Goal: Transaction & Acquisition: Purchase product/service

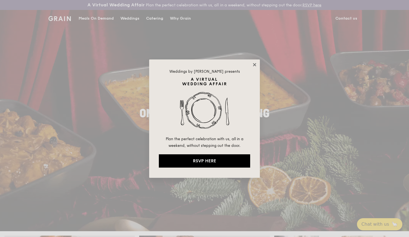
click at [255, 64] on icon at bounding box center [254, 64] width 3 height 3
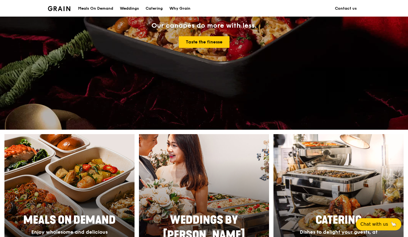
scroll to position [157, 0]
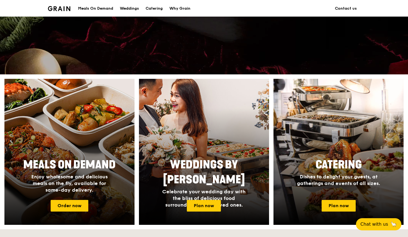
click at [58, 156] on div "Meals On Demand Enjoy wholesome and delicious meals on the fly, available for s…" at bounding box center [69, 175] width 111 height 40
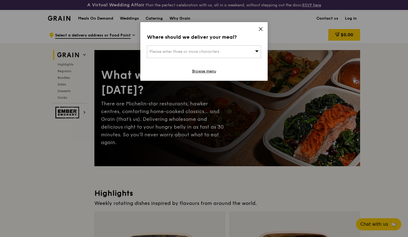
click at [213, 50] on span "Please enter three or more characters" at bounding box center [184, 51] width 70 height 5
type input "018960"
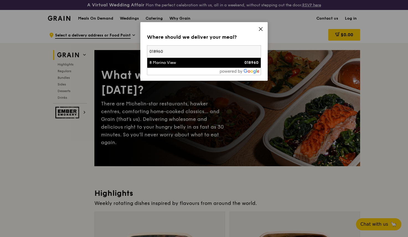
click at [159, 64] on div "8 Marina View" at bounding box center [190, 63] width 82 height 6
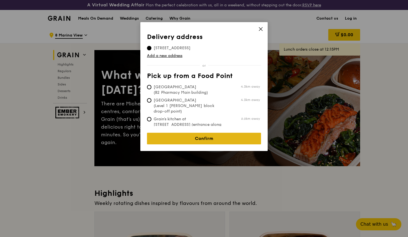
click at [207, 136] on link "Confirm" at bounding box center [204, 139] width 114 height 12
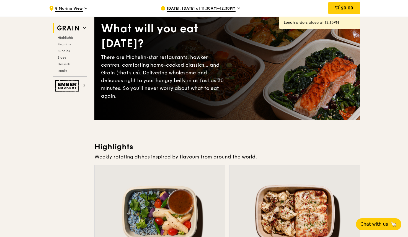
click at [203, 10] on span "[DATE], [DATE] at 11:30AM–12:30PM" at bounding box center [201, 9] width 69 height 6
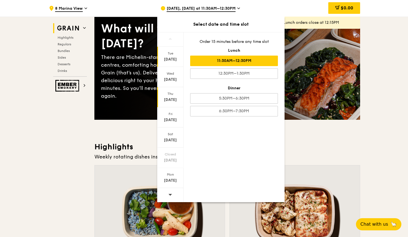
click at [169, 98] on div "[DATE]" at bounding box center [170, 100] width 25 height 6
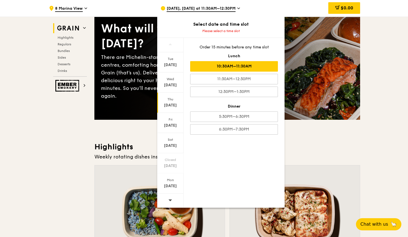
click at [240, 68] on div "10:30AM–11:30AM" at bounding box center [234, 66] width 88 height 11
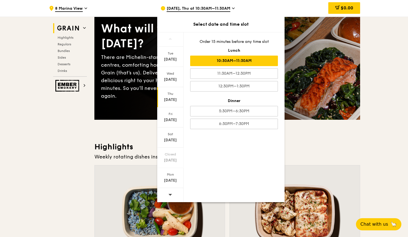
click at [232, 58] on div "10:30AM–11:30AM" at bounding box center [234, 61] width 88 height 11
click at [325, 156] on div "Weekly rotating dishes inspired by flavours from around the world." at bounding box center [227, 157] width 266 height 8
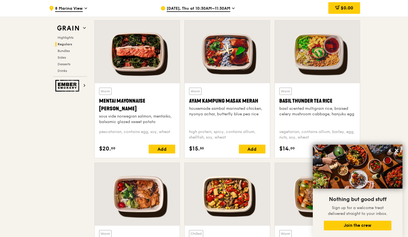
scroll to position [535, 0]
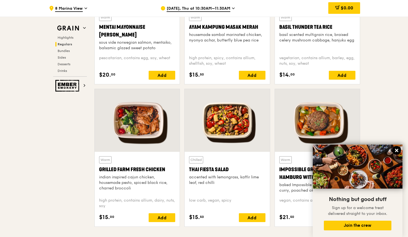
click at [395, 150] on icon at bounding box center [396, 150] width 5 height 5
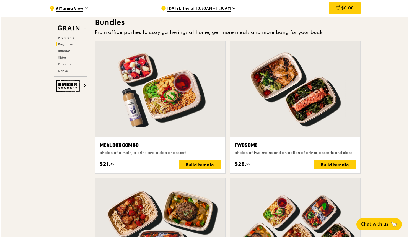
scroll to position [791, 0]
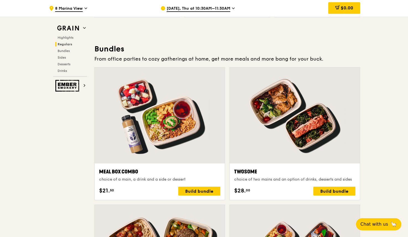
click at [298, 135] on div at bounding box center [295, 116] width 130 height 96
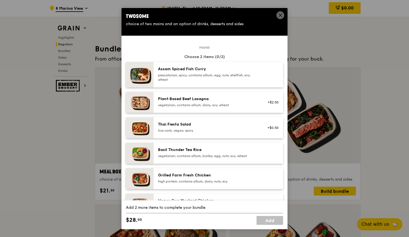
click at [172, 178] on div "Grilled Farm Fresh Chicken" at bounding box center [207, 176] width 99 height 6
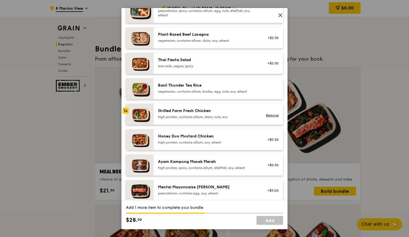
scroll to position [92, 0]
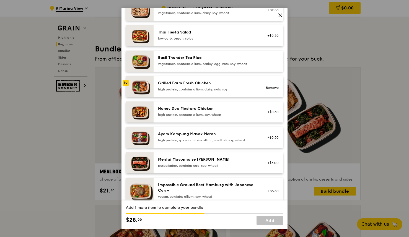
click at [169, 161] on div "Mentai Mayonnaise [PERSON_NAME]" at bounding box center [207, 160] width 99 height 6
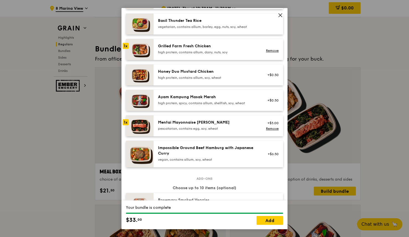
scroll to position [120, 0]
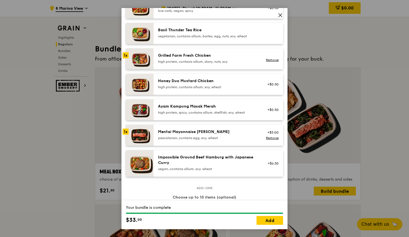
click at [186, 132] on div "Mentai Mayonnaise [PERSON_NAME]" at bounding box center [207, 132] width 99 height 6
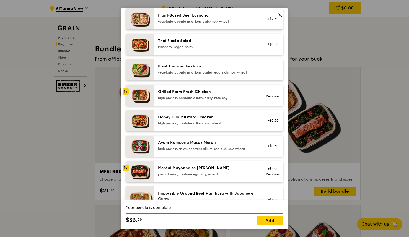
scroll to position [89, 0]
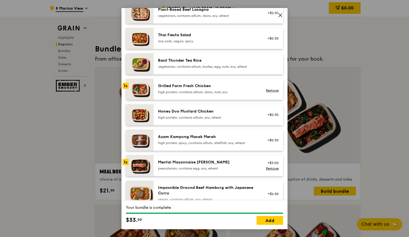
click at [144, 164] on img at bounding box center [140, 165] width 28 height 21
click at [267, 167] on link "Remove" at bounding box center [272, 169] width 13 height 4
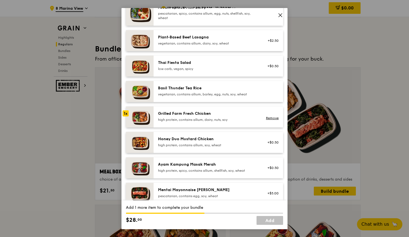
scroll to position [73, 0]
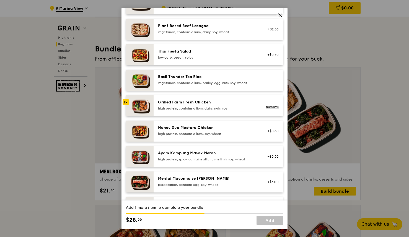
click at [211, 183] on div "pescatarian, contains egg, soy, wheat" at bounding box center [207, 185] width 99 height 4
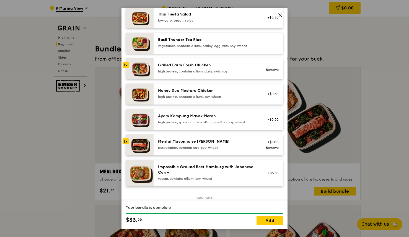
scroll to position [156, 0]
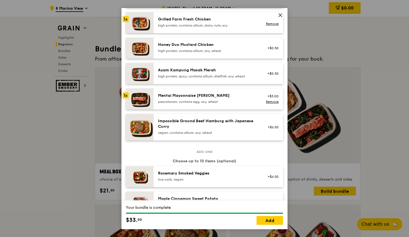
click at [280, 14] on icon at bounding box center [280, 15] width 5 height 5
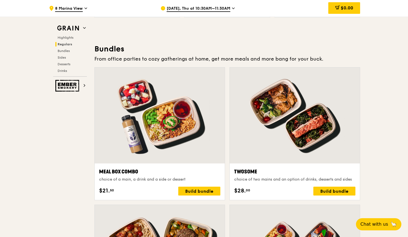
click at [281, 151] on div at bounding box center [295, 116] width 130 height 96
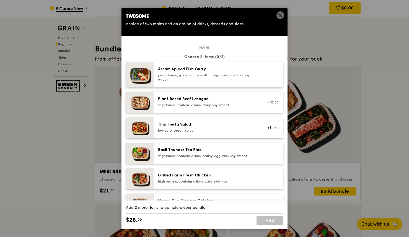
drag, startPoint x: 246, startPoint y: 14, endPoint x: 180, endPoint y: 20, distance: 66.7
click at [180, 20] on div "Twosome" at bounding box center [204, 16] width 157 height 8
click at [279, 14] on icon at bounding box center [280, 15] width 5 height 5
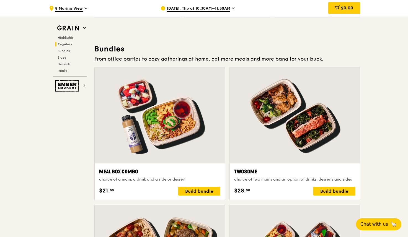
click at [297, 120] on div at bounding box center [295, 116] width 130 height 96
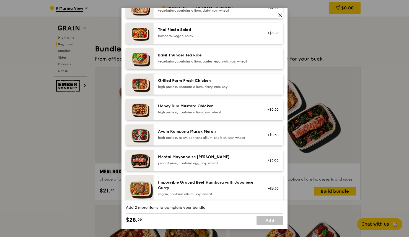
scroll to position [94, 0]
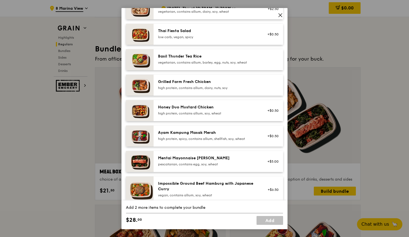
click at [173, 84] on div "Grilled Farm Fresh Chicken" at bounding box center [207, 82] width 99 height 6
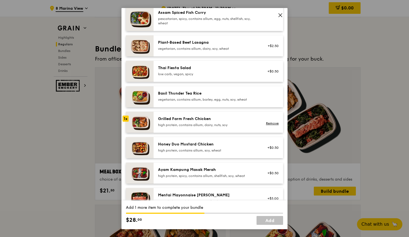
click at [187, 192] on div "Mentai Mayonnaise [PERSON_NAME] pescatarian, contains egg, soy, wheat +$5.00" at bounding box center [219, 198] width 130 height 21
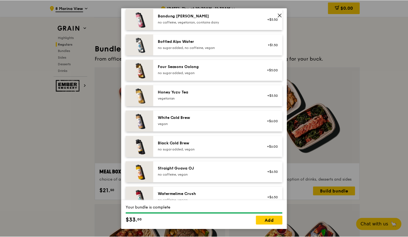
scroll to position [634, 0]
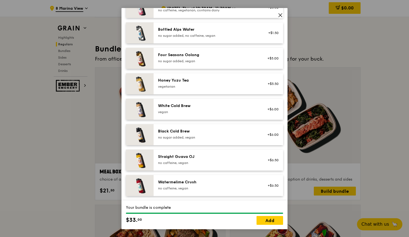
drag, startPoint x: 268, startPoint y: 221, endPoint x: 298, endPoint y: 222, distance: 29.4
click at [268, 221] on link "Add" at bounding box center [270, 220] width 27 height 9
